Goal: Information Seeking & Learning: Learn about a topic

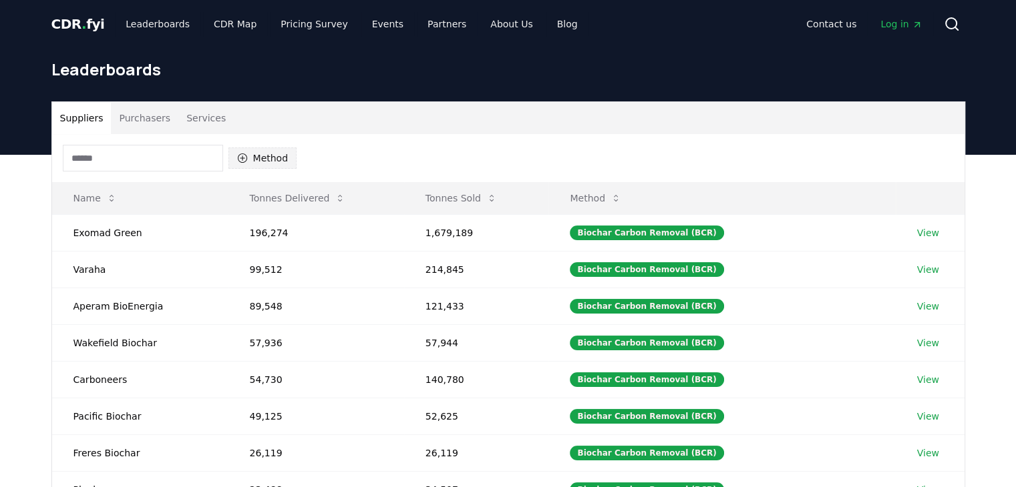
click at [280, 162] on button "Method" at bounding box center [262, 158] width 69 height 21
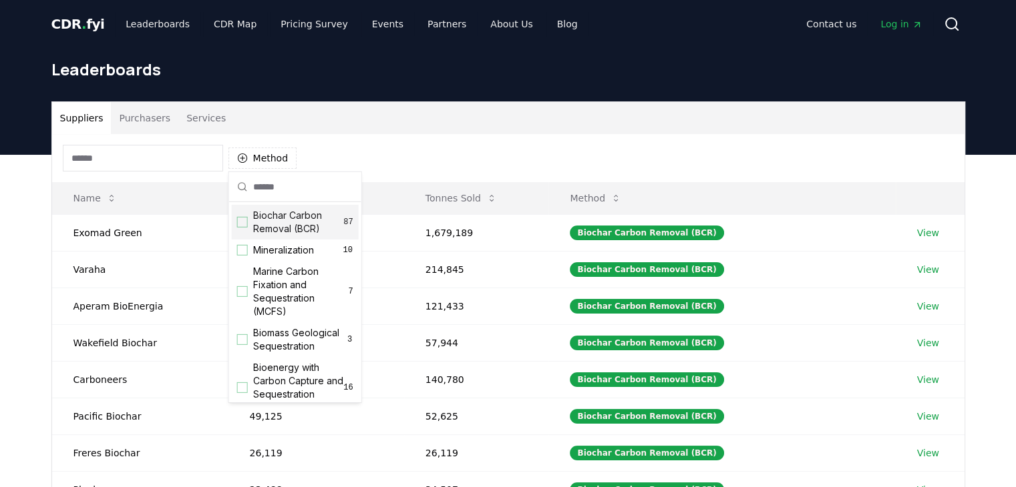
click at [297, 222] on span "Biochar Carbon Removal (BCR)" at bounding box center [298, 222] width 91 height 27
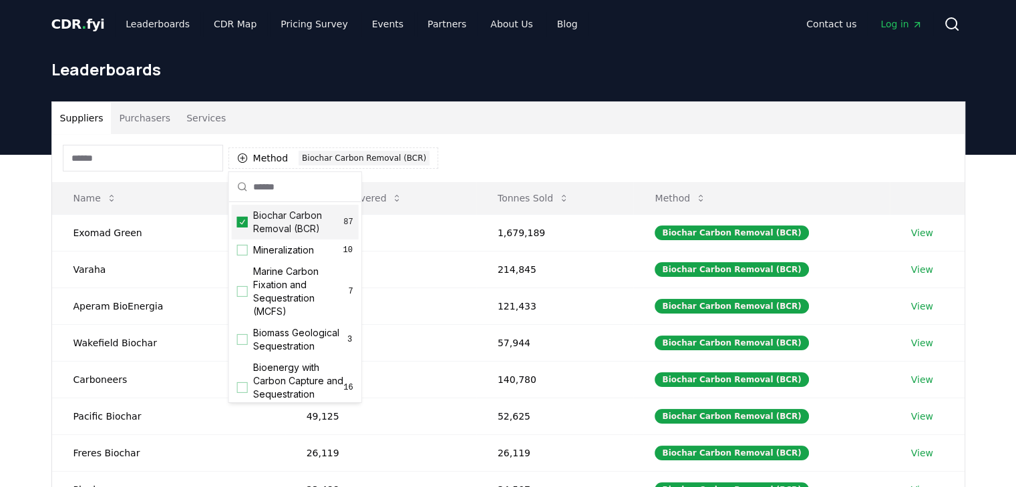
click at [538, 132] on div "Suppliers Purchasers Services" at bounding box center [508, 118] width 912 height 32
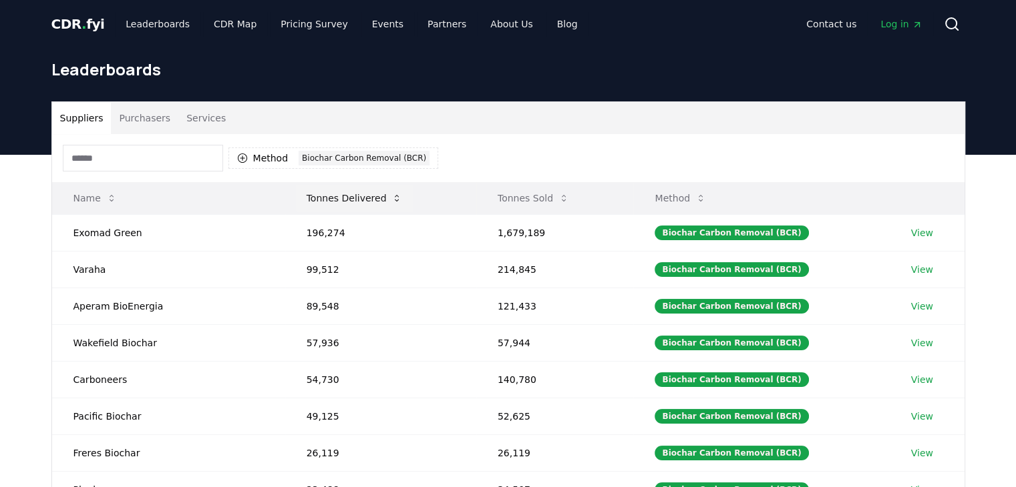
click at [391, 194] on icon at bounding box center [396, 198] width 11 height 11
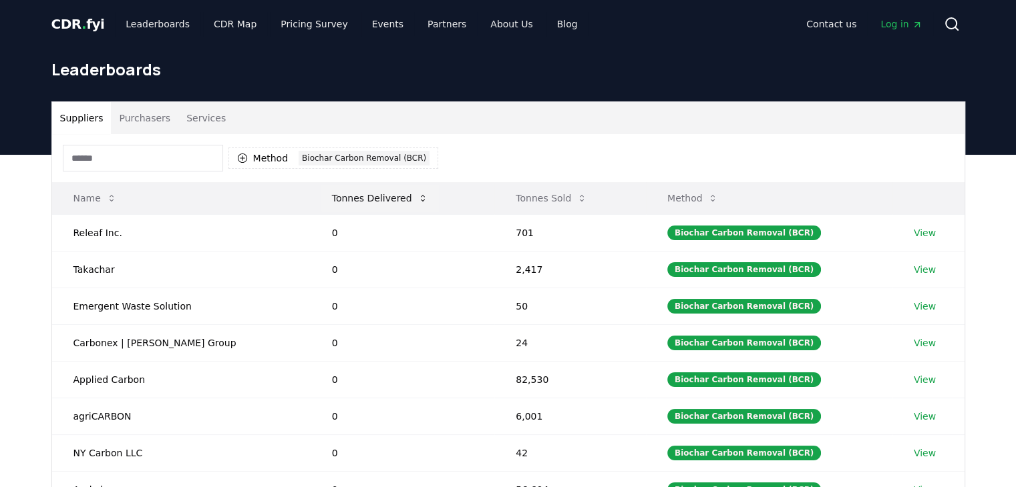
click at [417, 196] on icon at bounding box center [422, 198] width 11 height 11
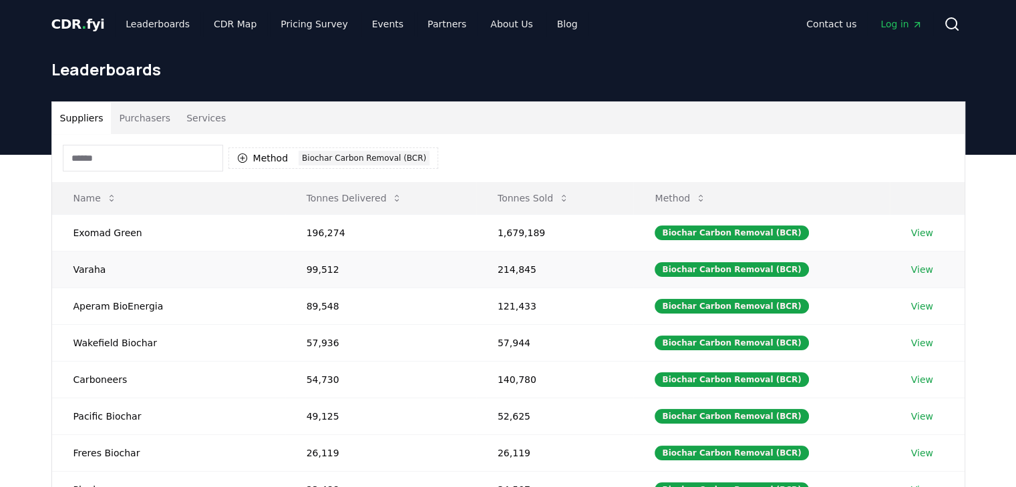
click at [911, 267] on link "View" at bounding box center [922, 269] width 22 height 13
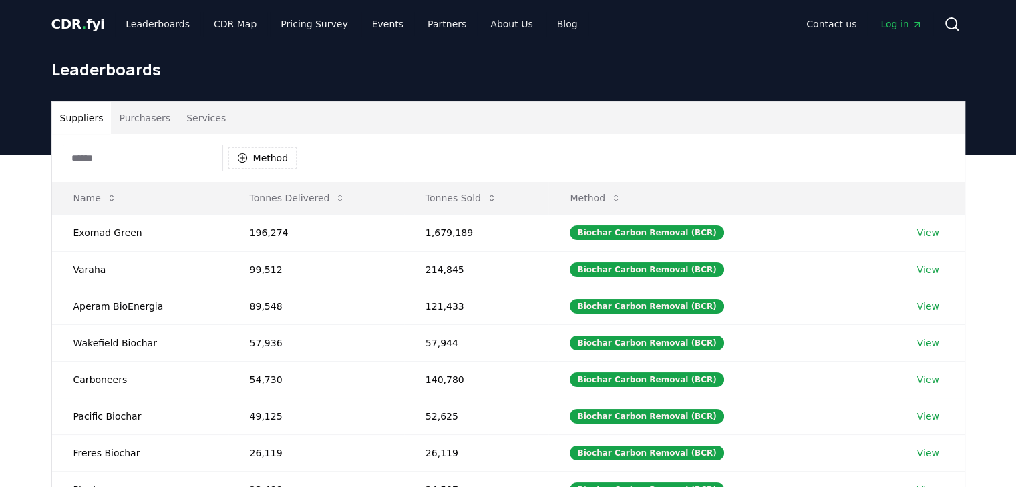
click at [246, 142] on div "Method" at bounding box center [508, 158] width 912 height 48
click at [254, 153] on button "Method" at bounding box center [262, 158] width 69 height 21
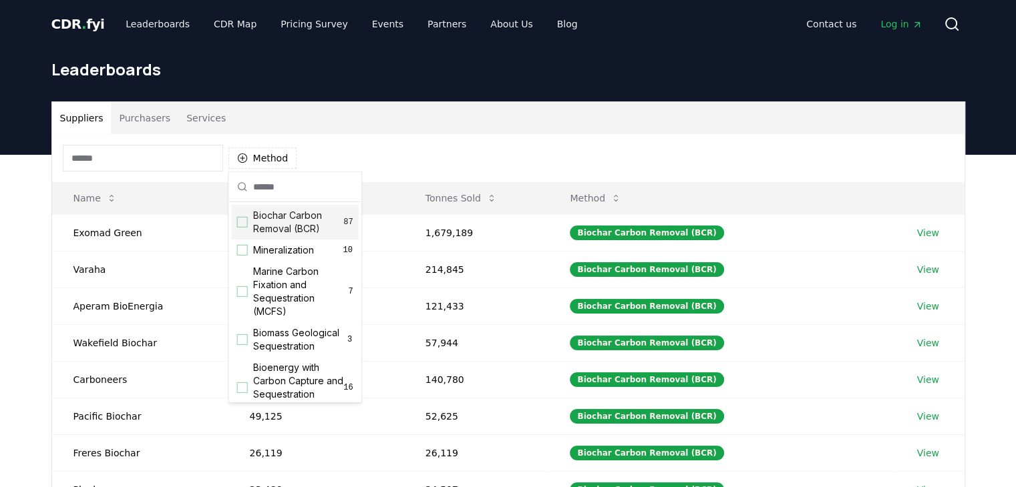
click at [276, 238] on div "Biochar Carbon Removal (BCR) 87" at bounding box center [295, 222] width 127 height 35
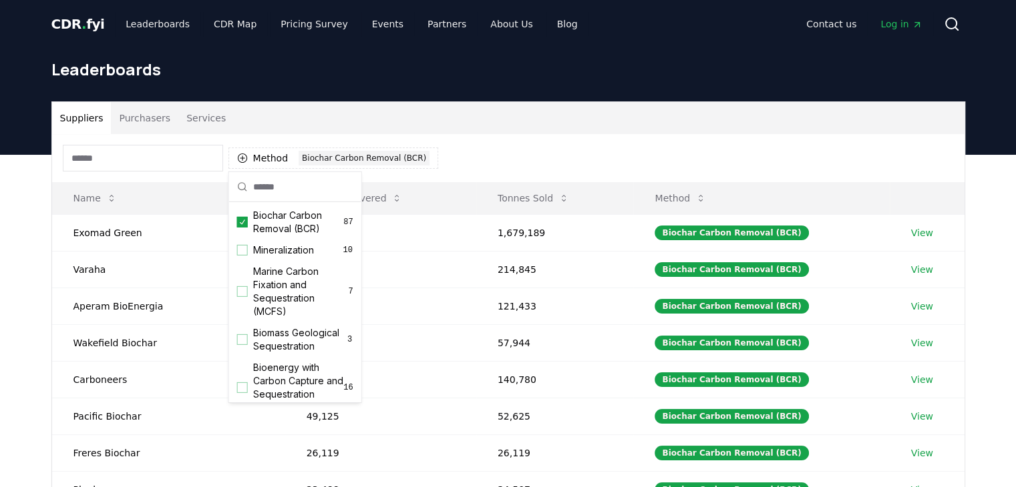
click at [598, 94] on div "Leaderboards" at bounding box center [508, 74] width 935 height 53
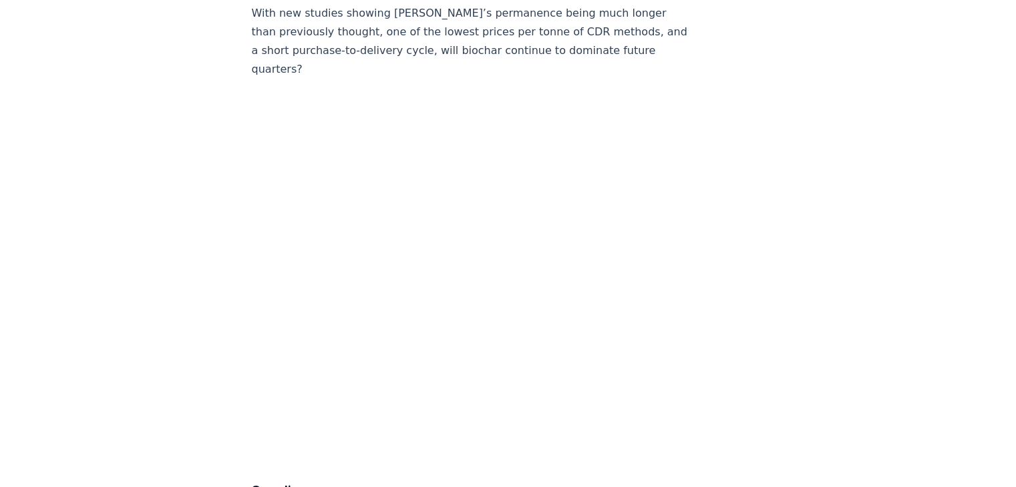
scroll to position [1902, 0]
